Goal: Find specific page/section: Find specific page/section

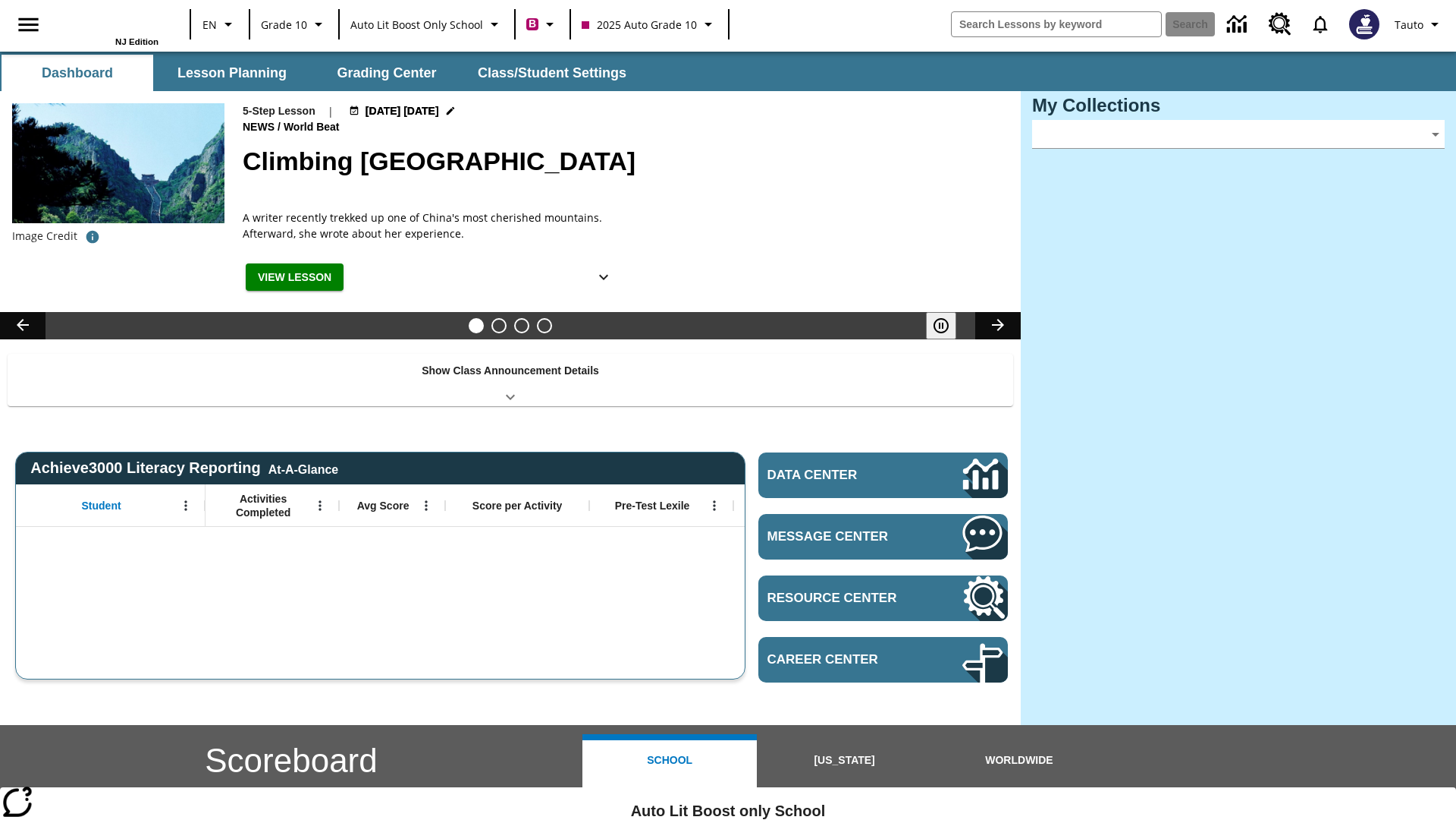
type input "-1"
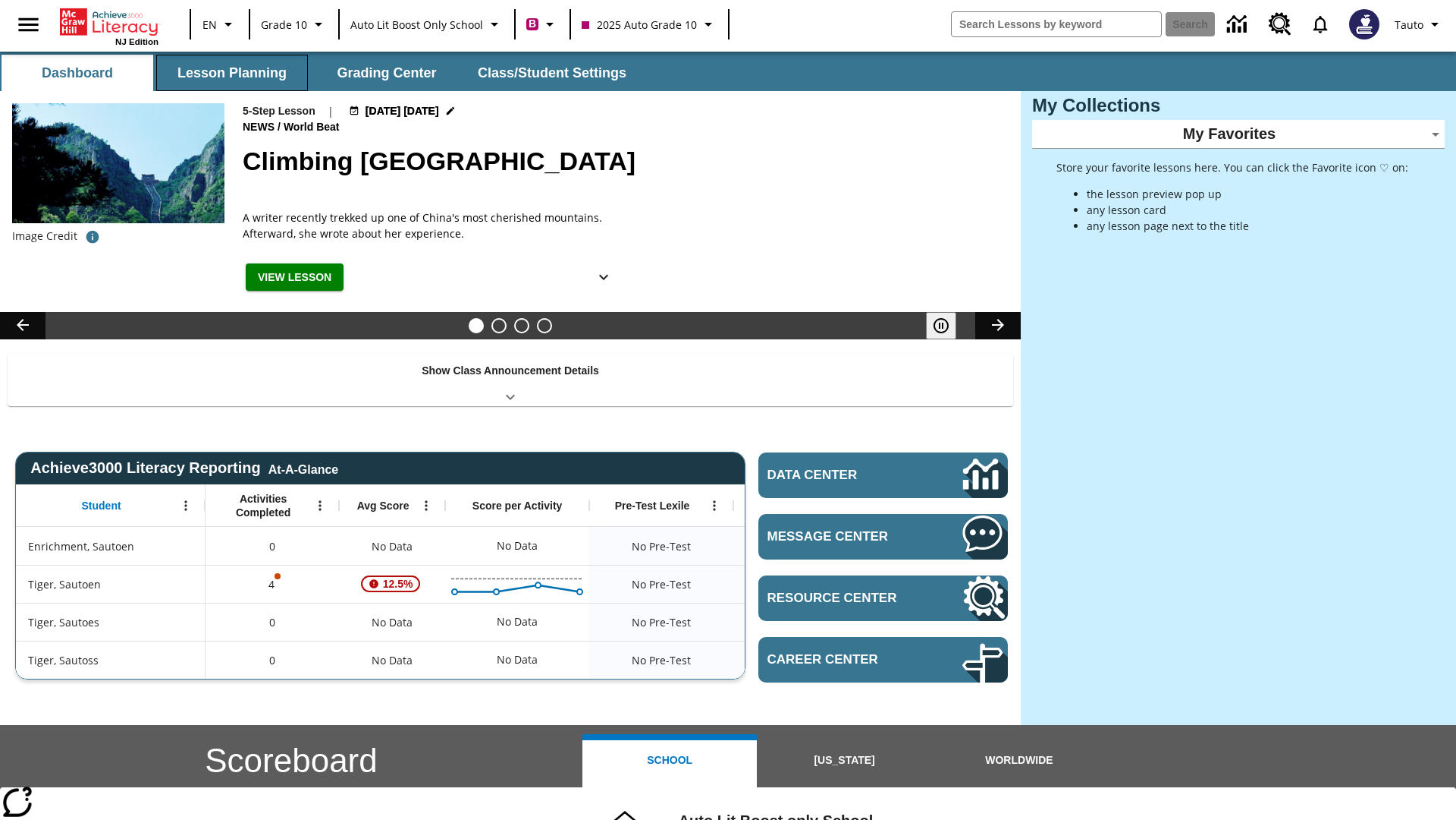
click at [232, 73] on button "Lesson Planning" at bounding box center [232, 73] width 152 height 37
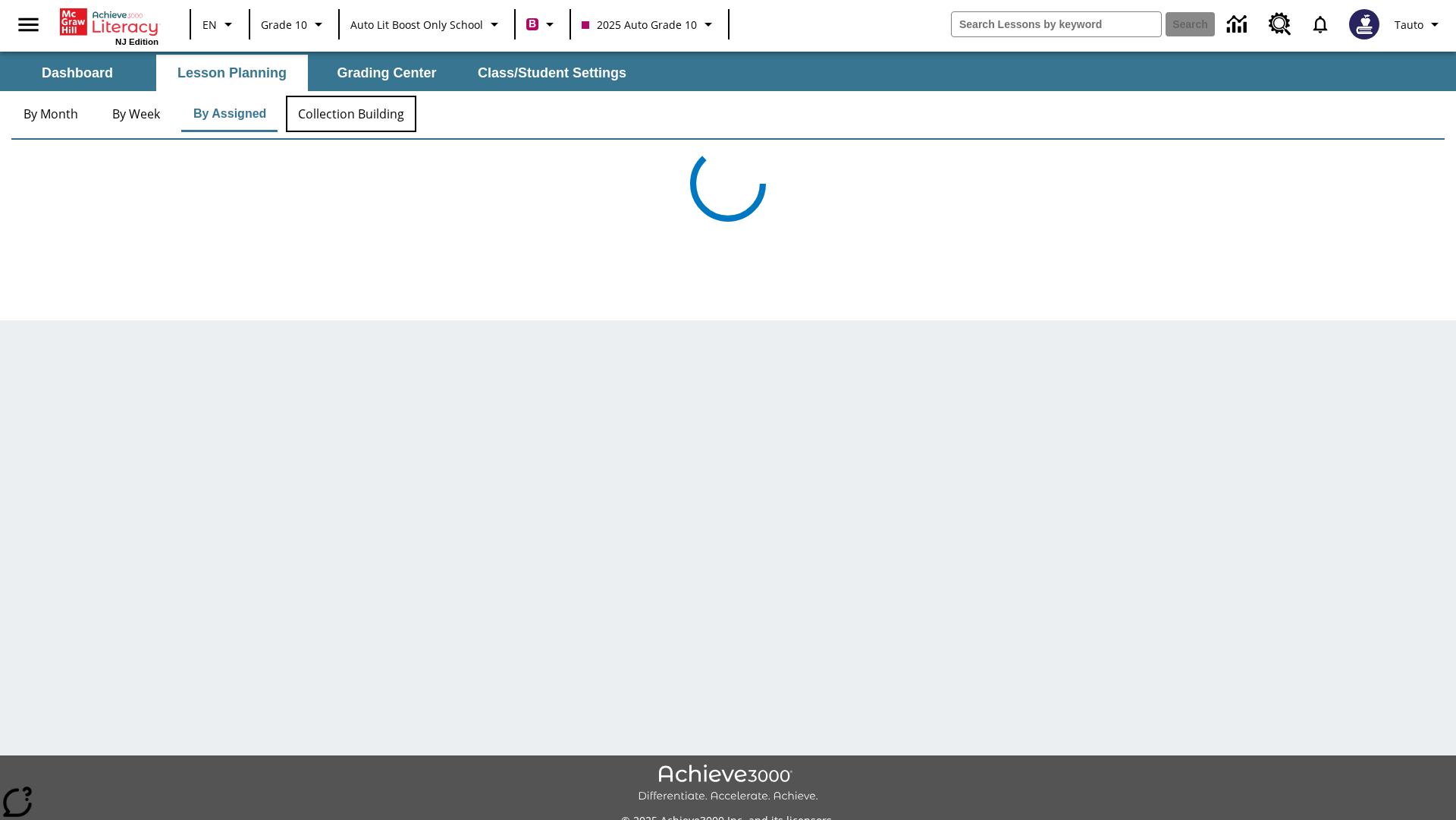
click at [350, 114] on button "Collection Building" at bounding box center [351, 114] width 130 height 37
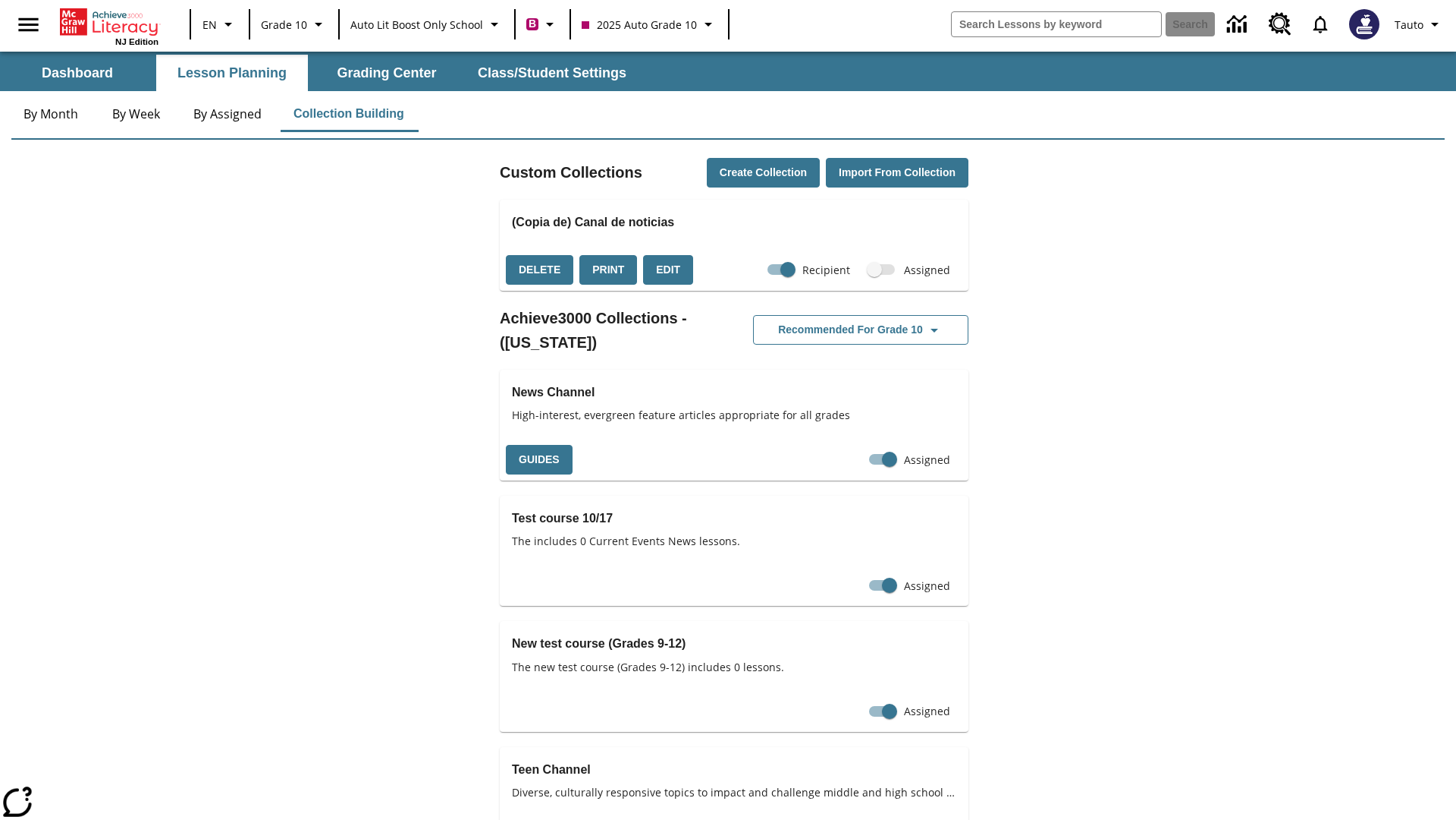
checkbox input "true"
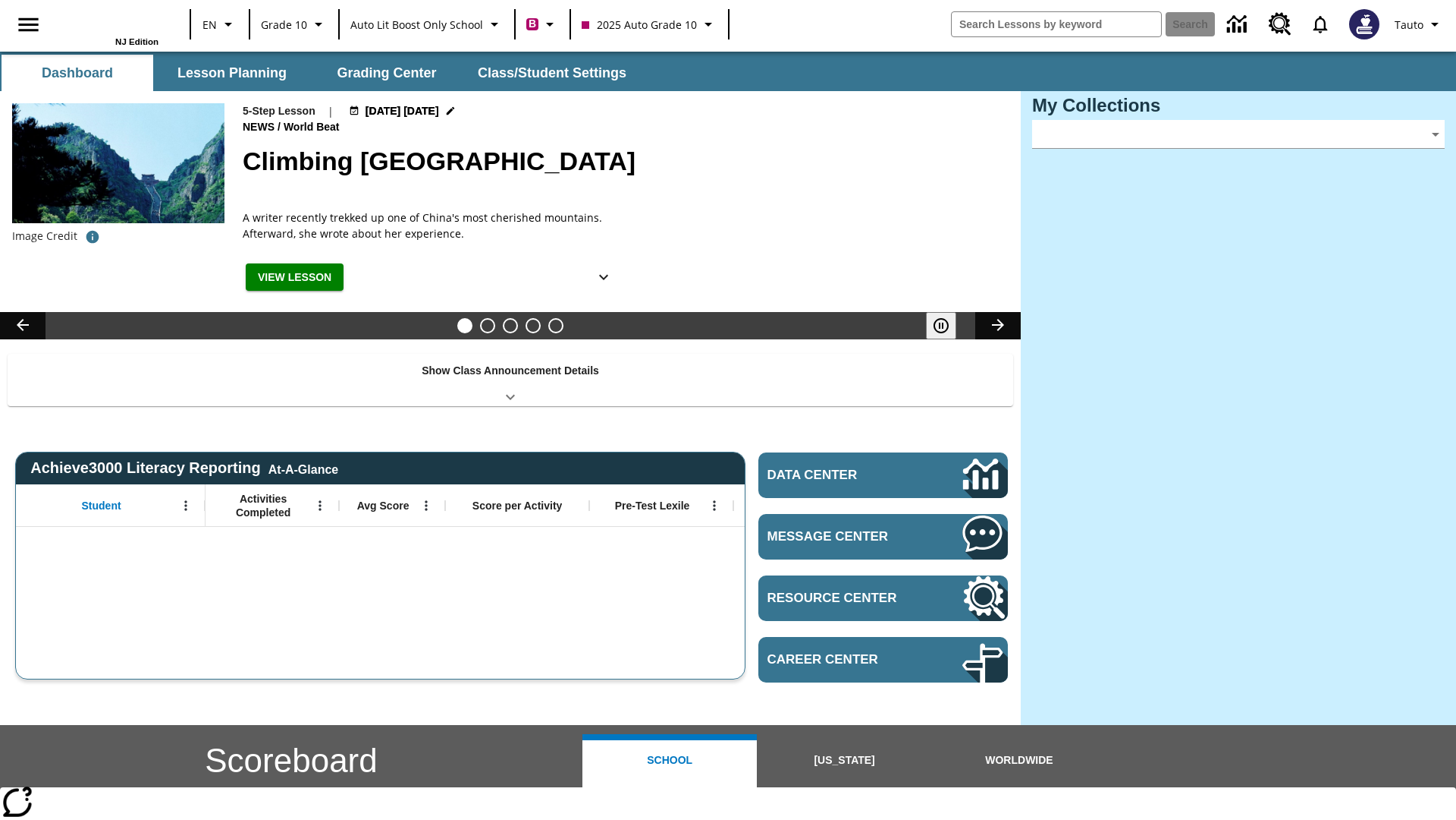
type input "-1"
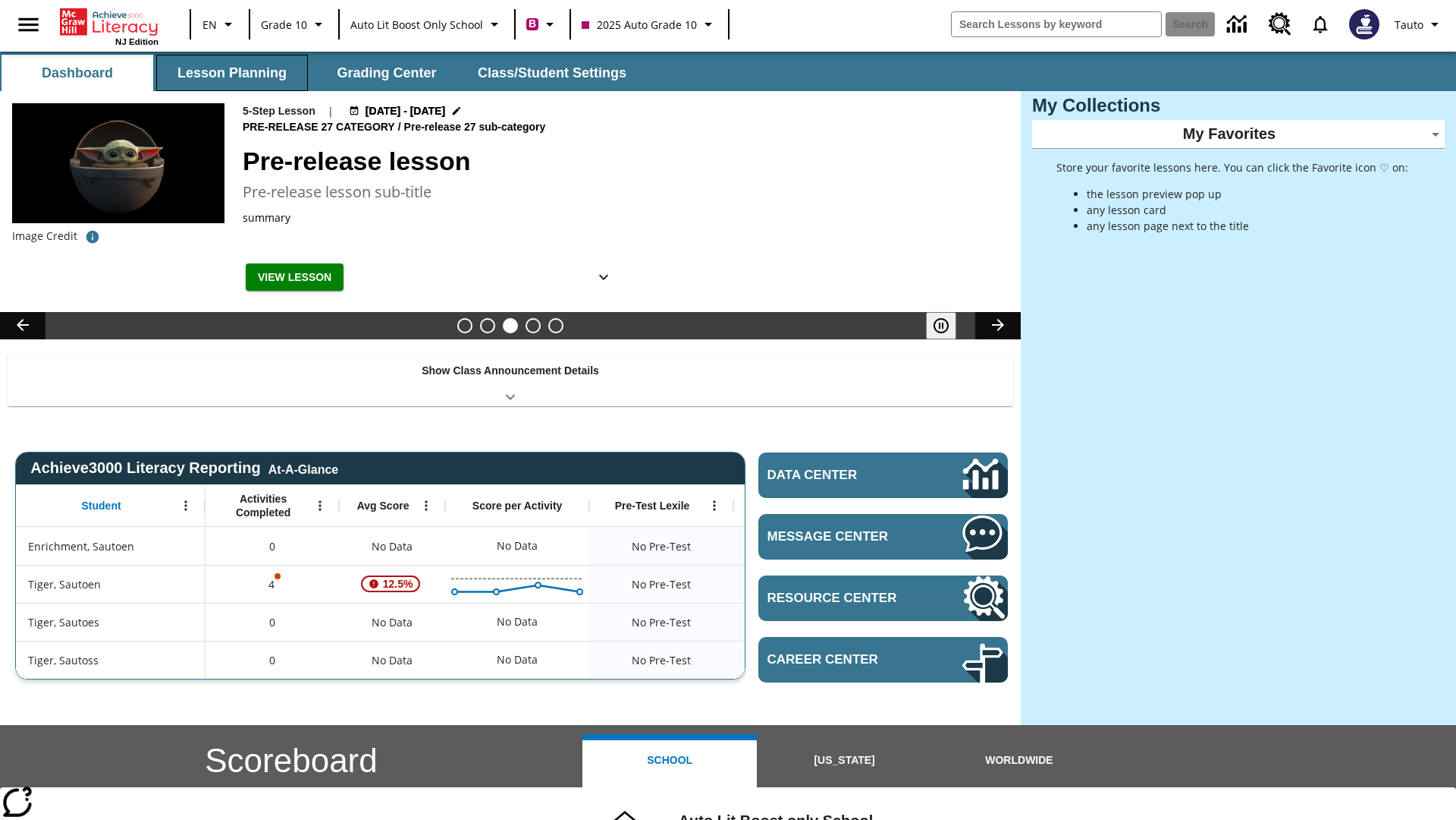
click at [232, 73] on button "Lesson Planning" at bounding box center [232, 73] width 152 height 37
